Goal: Transaction & Acquisition: Book appointment/travel/reservation

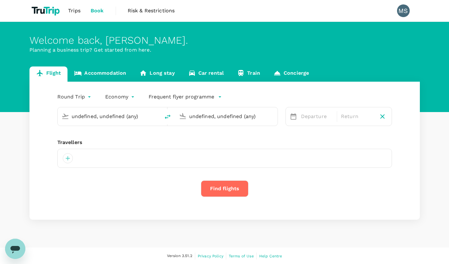
type input "[PERSON_NAME] (AMM)"
type input "Kuwait Intl (KWI)"
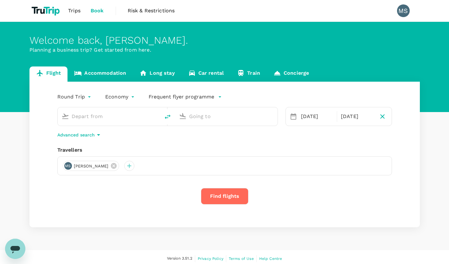
type input "[PERSON_NAME] (AMM)"
type input "Kuwait Intl (KWI)"
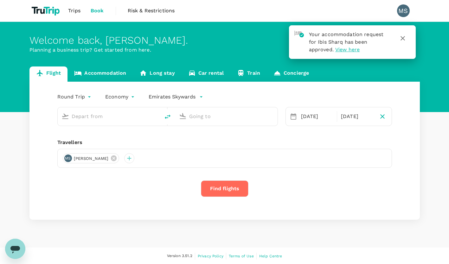
type input "[PERSON_NAME] (AMM)"
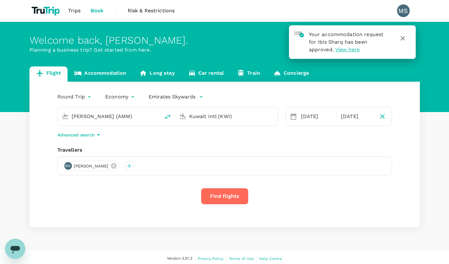
click at [216, 117] on input "Kuwait Intl (KWI)" at bounding box center [226, 116] width 75 height 10
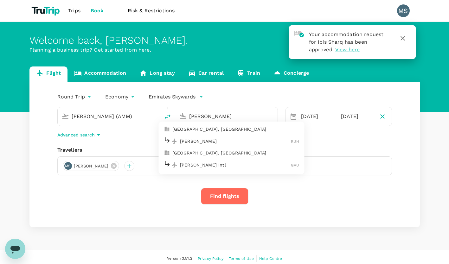
click at [205, 147] on li "[PERSON_NAME] Intl [PERSON_NAME]" at bounding box center [231, 141] width 146 height 14
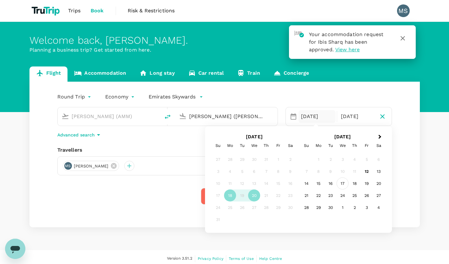
type input "[PERSON_NAME] ([PERSON_NAME])"
click at [345, 181] on div "17" at bounding box center [342, 184] width 12 height 12
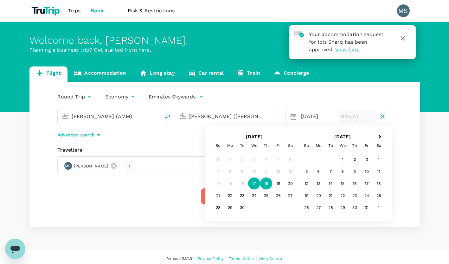
click at [268, 184] on div "18" at bounding box center [266, 184] width 12 height 12
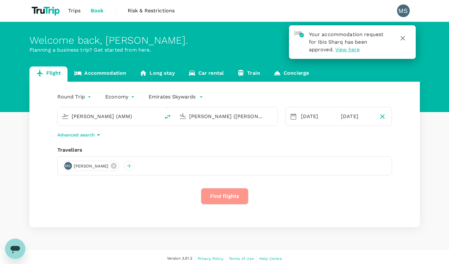
click at [229, 196] on button "Find flights" at bounding box center [224, 196] width 47 height 16
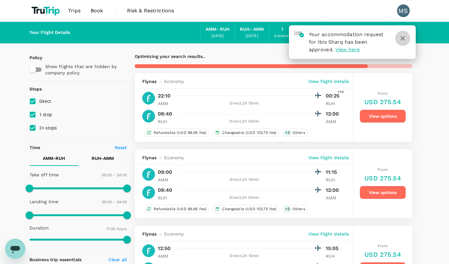
click at [402, 39] on icon "button" at bounding box center [402, 38] width 4 height 4
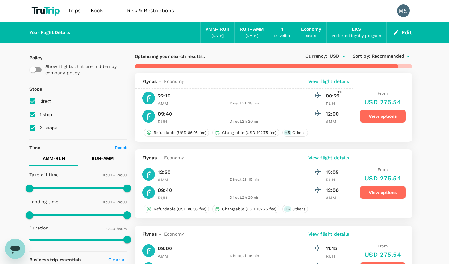
type input "1630"
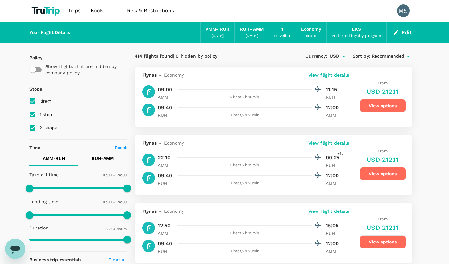
click at [33, 128] on input "2+ stops" at bounding box center [32, 127] width 13 height 13
checkbox input "false"
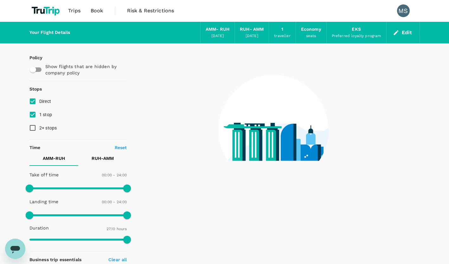
click at [34, 116] on input "1 stop" at bounding box center [32, 114] width 13 height 13
checkbox input "false"
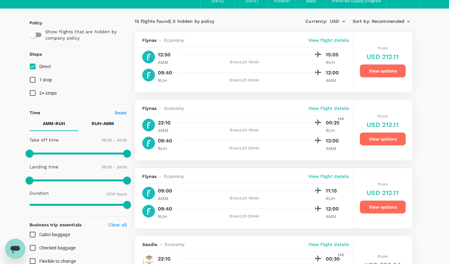
scroll to position [34, 0]
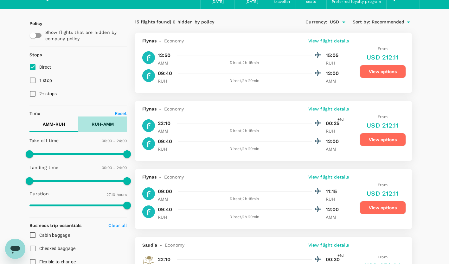
click at [108, 126] on p "RUH - AMM" at bounding box center [103, 124] width 22 height 6
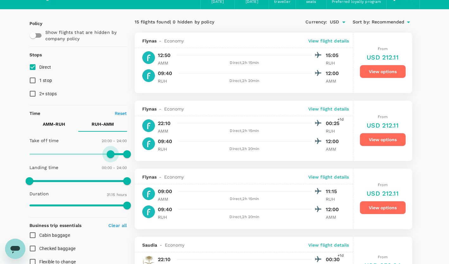
type input "1230"
drag, startPoint x: 30, startPoint y: 153, endPoint x: 113, endPoint y: 163, distance: 83.5
click at [113, 163] on div "Take off time 20:30 - 24:00 Landing time 00:00 - 24:00 Duration 31.15 hours" at bounding box center [77, 173] width 100 height 78
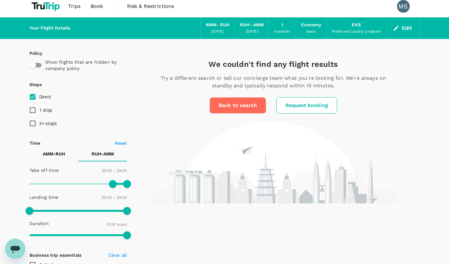
scroll to position [4, 0]
